Goal: Transaction & Acquisition: Download file/media

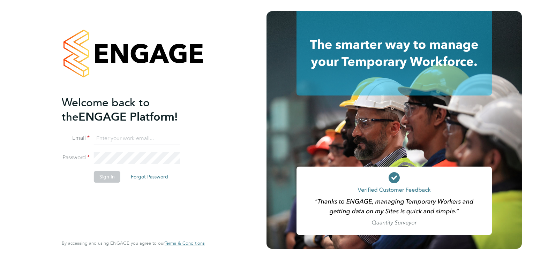
type input "[EMAIL_ADDRESS][PERSON_NAME][DOMAIN_NAME]"
click at [113, 179] on button "Sign In" at bounding box center [107, 176] width 26 height 11
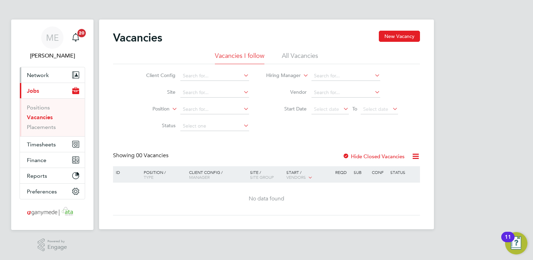
click at [60, 78] on button "Network" at bounding box center [52, 74] width 65 height 15
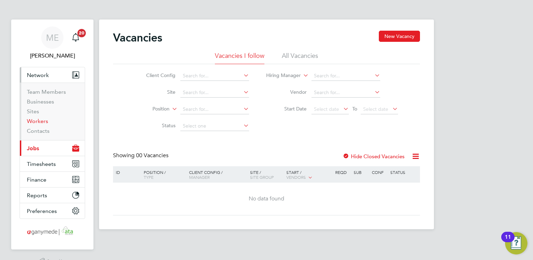
click at [41, 121] on link "Workers" at bounding box center [37, 121] width 21 height 7
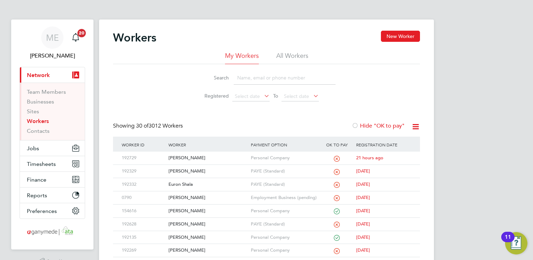
click at [244, 82] on input at bounding box center [285, 78] width 102 height 14
click at [230, 189] on div "Euron Shala" at bounding box center [208, 184] width 82 height 13
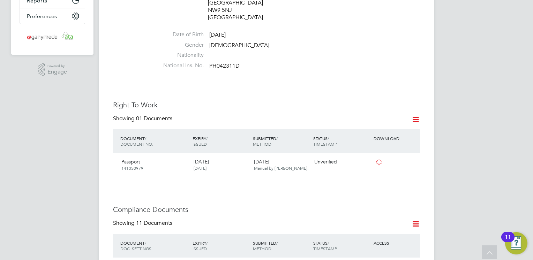
scroll to position [195, 0]
click at [292, 164] on div "23 Sep 2025 Manual by Euron Shala." at bounding box center [281, 164] width 60 height 18
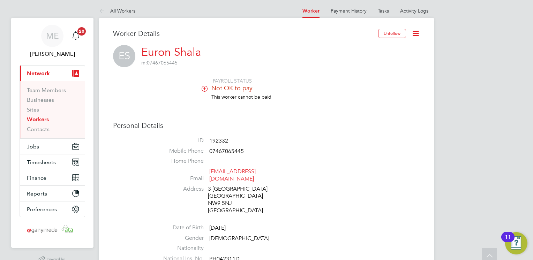
scroll to position [0, 0]
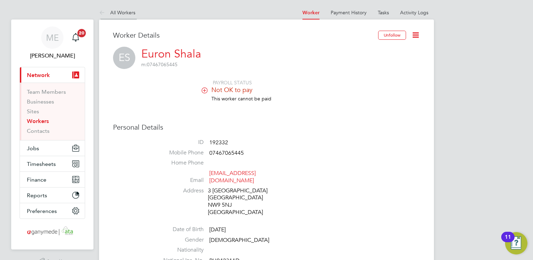
click at [100, 9] on icon at bounding box center [103, 13] width 9 height 9
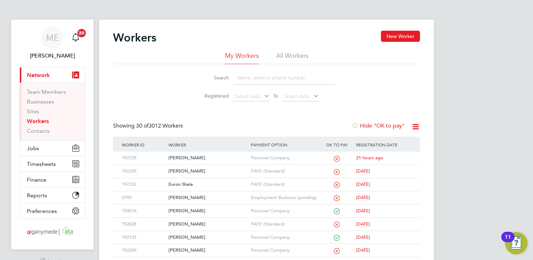
click at [244, 76] on input at bounding box center [285, 78] width 102 height 14
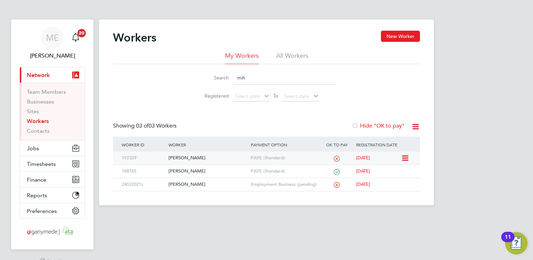
type input "mih"
click at [198, 155] on div "Mihaela Mardagiu" at bounding box center [208, 158] width 82 height 13
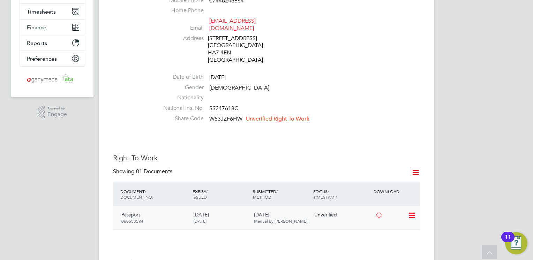
scroll to position [153, 0]
click at [376, 212] on icon at bounding box center [378, 215] width 9 height 6
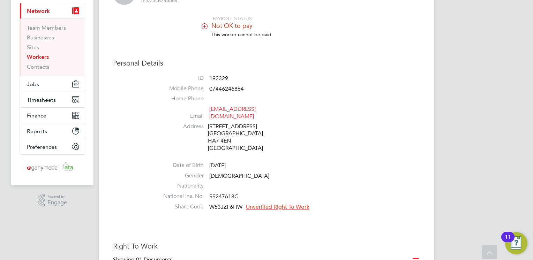
scroll to position [0, 0]
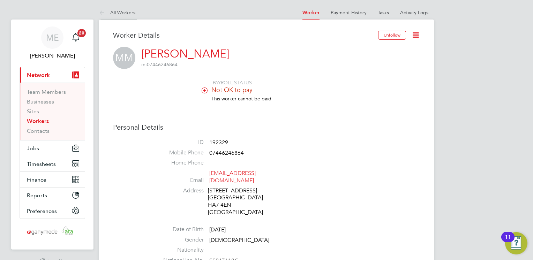
click at [104, 9] on icon at bounding box center [103, 13] width 9 height 9
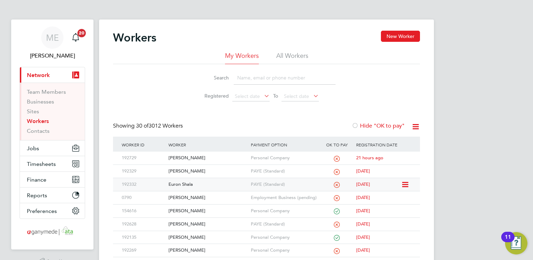
click at [204, 182] on div "Euron Shala" at bounding box center [208, 184] width 82 height 13
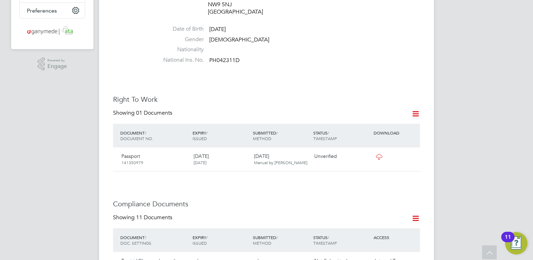
scroll to position [251, 0]
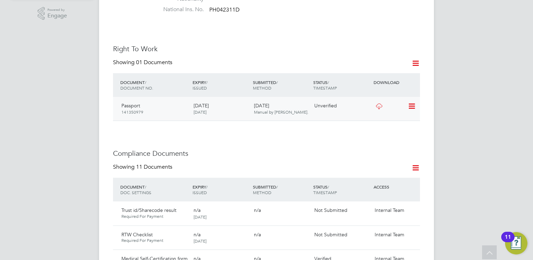
click at [381, 104] on icon at bounding box center [378, 107] width 9 height 6
